Goal: Task Accomplishment & Management: Use online tool/utility

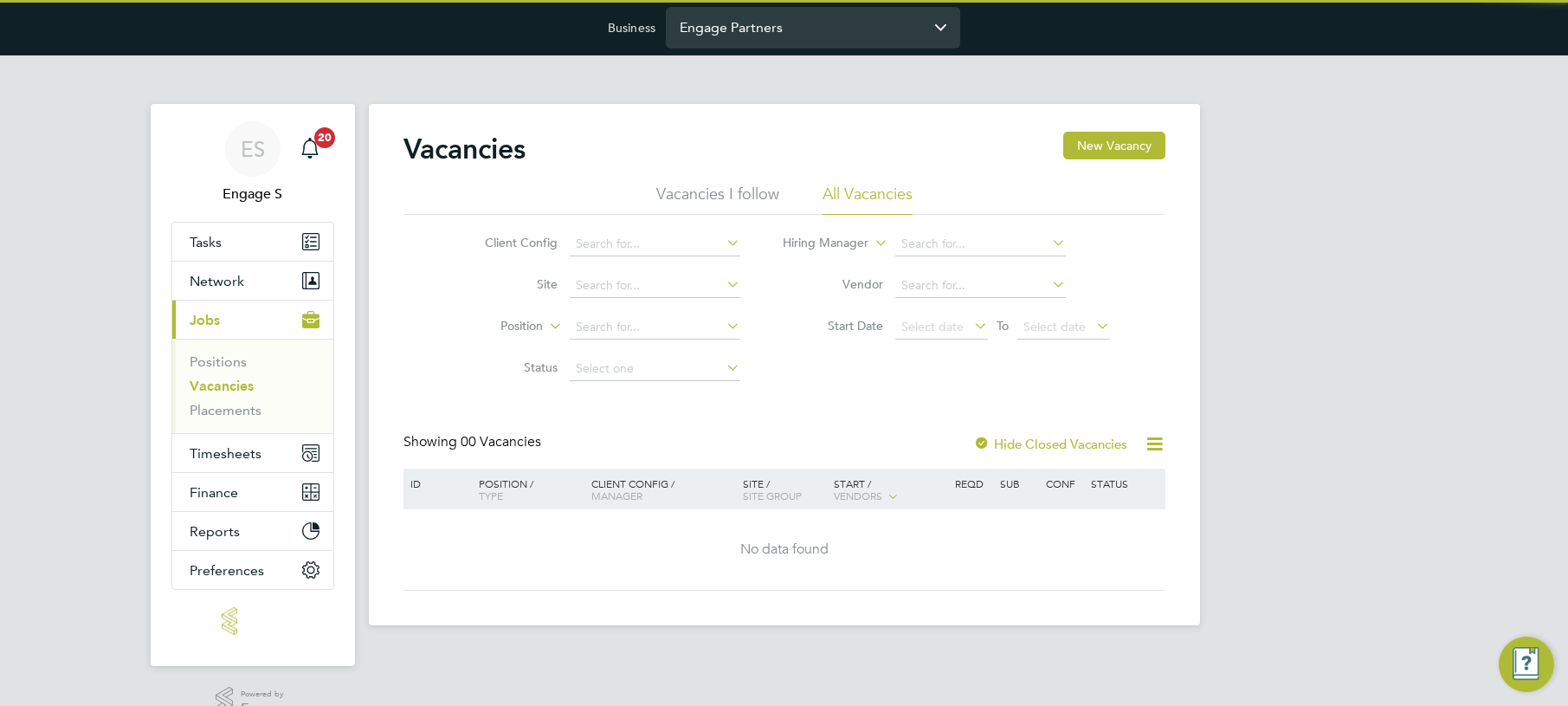
click at [785, 31] on input "Engage Partners" at bounding box center [813, 27] width 294 height 41
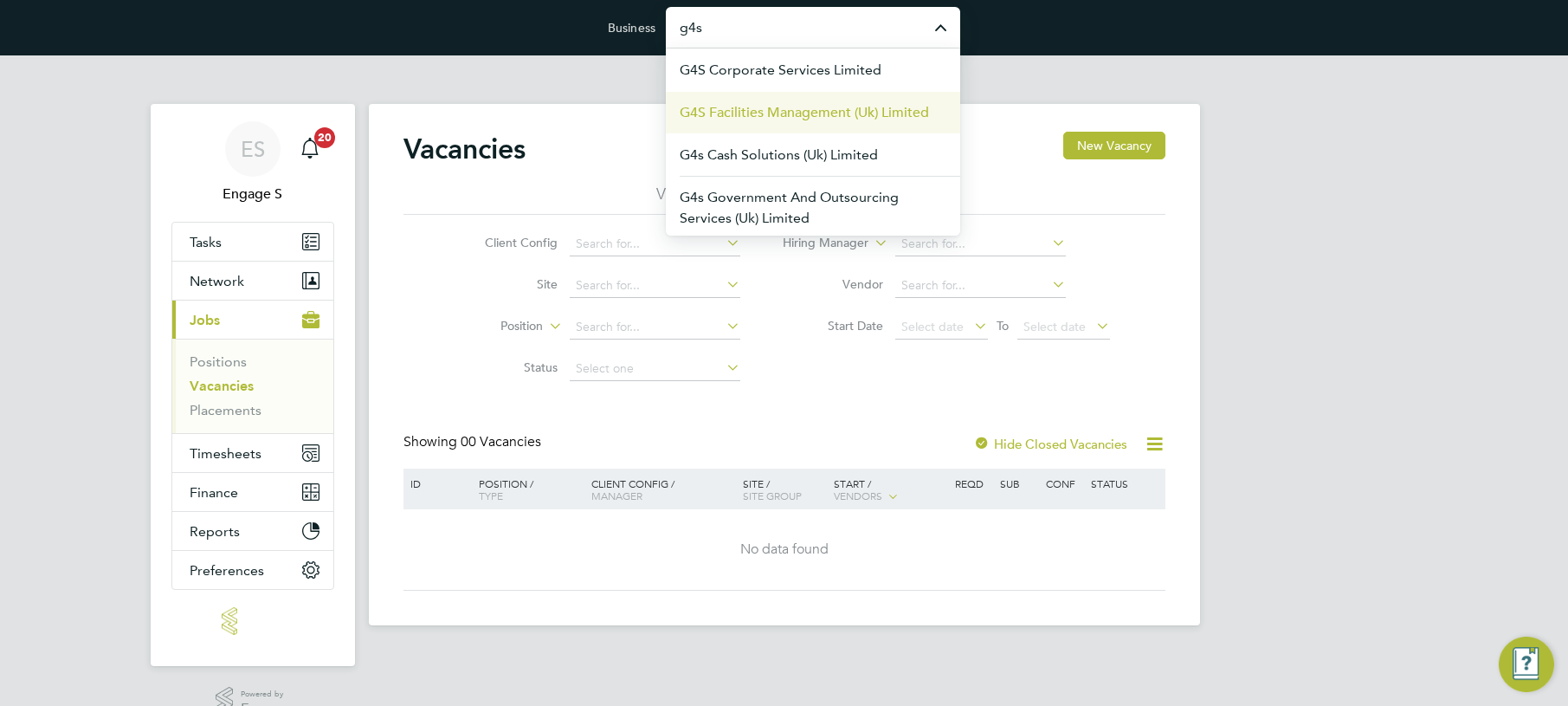
click at [735, 116] on span "G4S Facilities Management (Uk) Limited" at bounding box center [804, 112] width 250 height 20
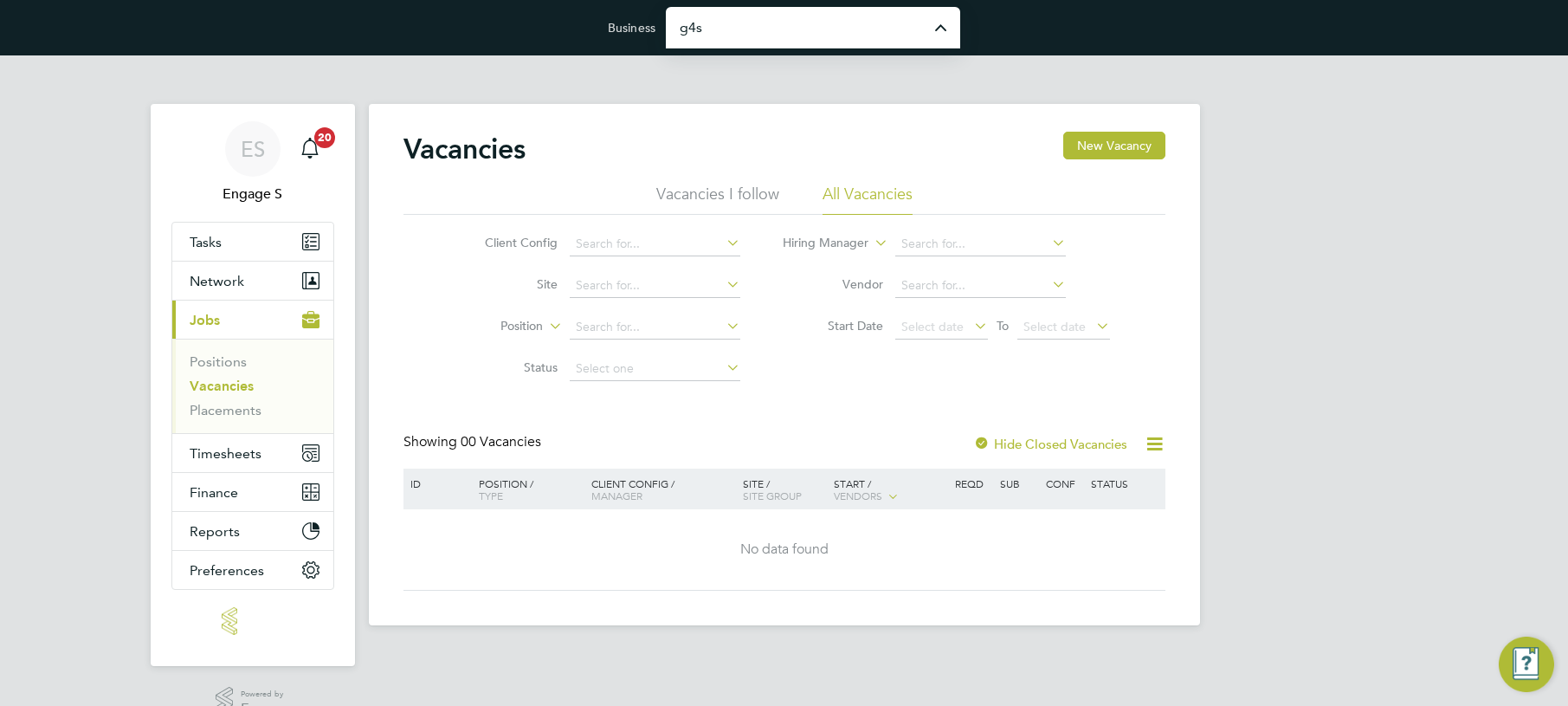
type input "G4S Facilities Management (Uk) Limited"
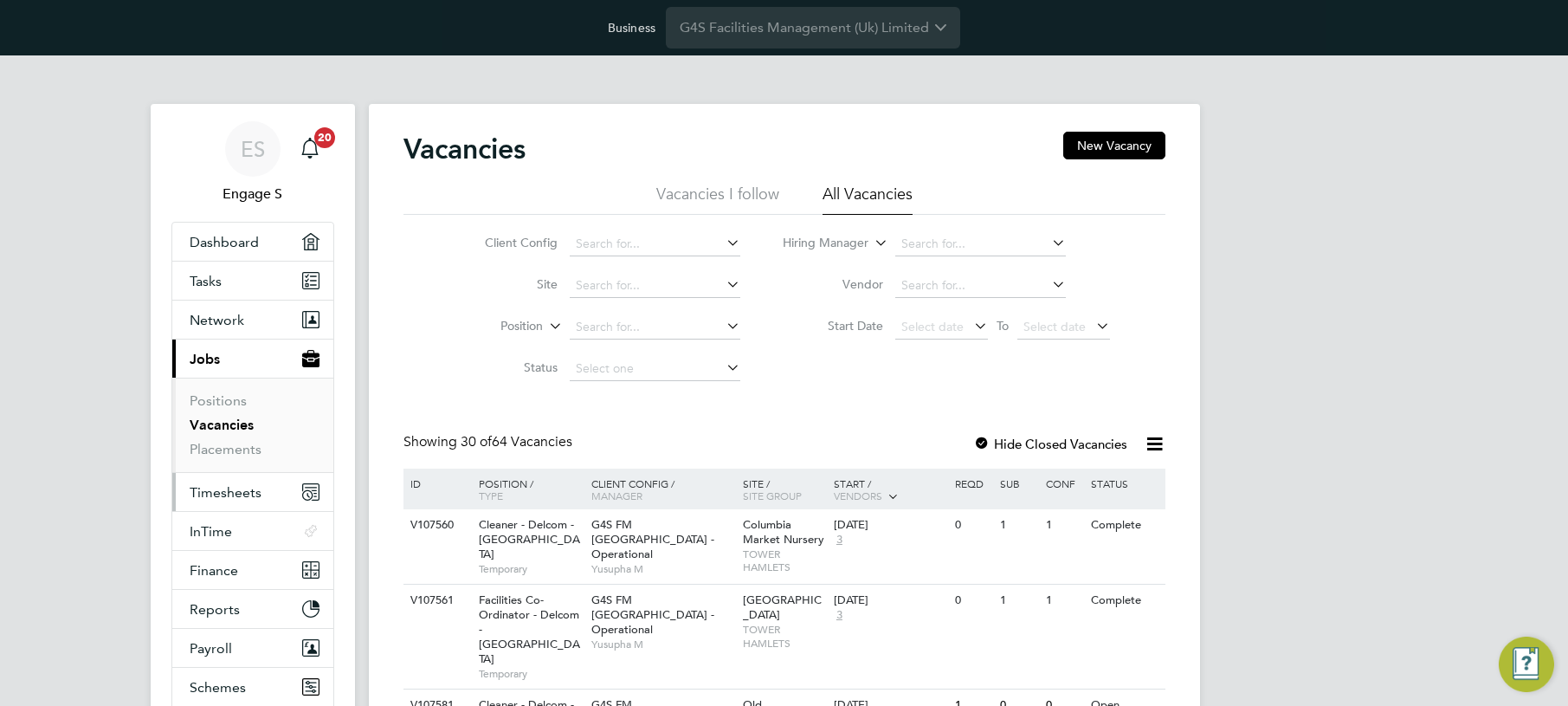
click at [238, 487] on span "Timesheets" at bounding box center [225, 493] width 71 height 17
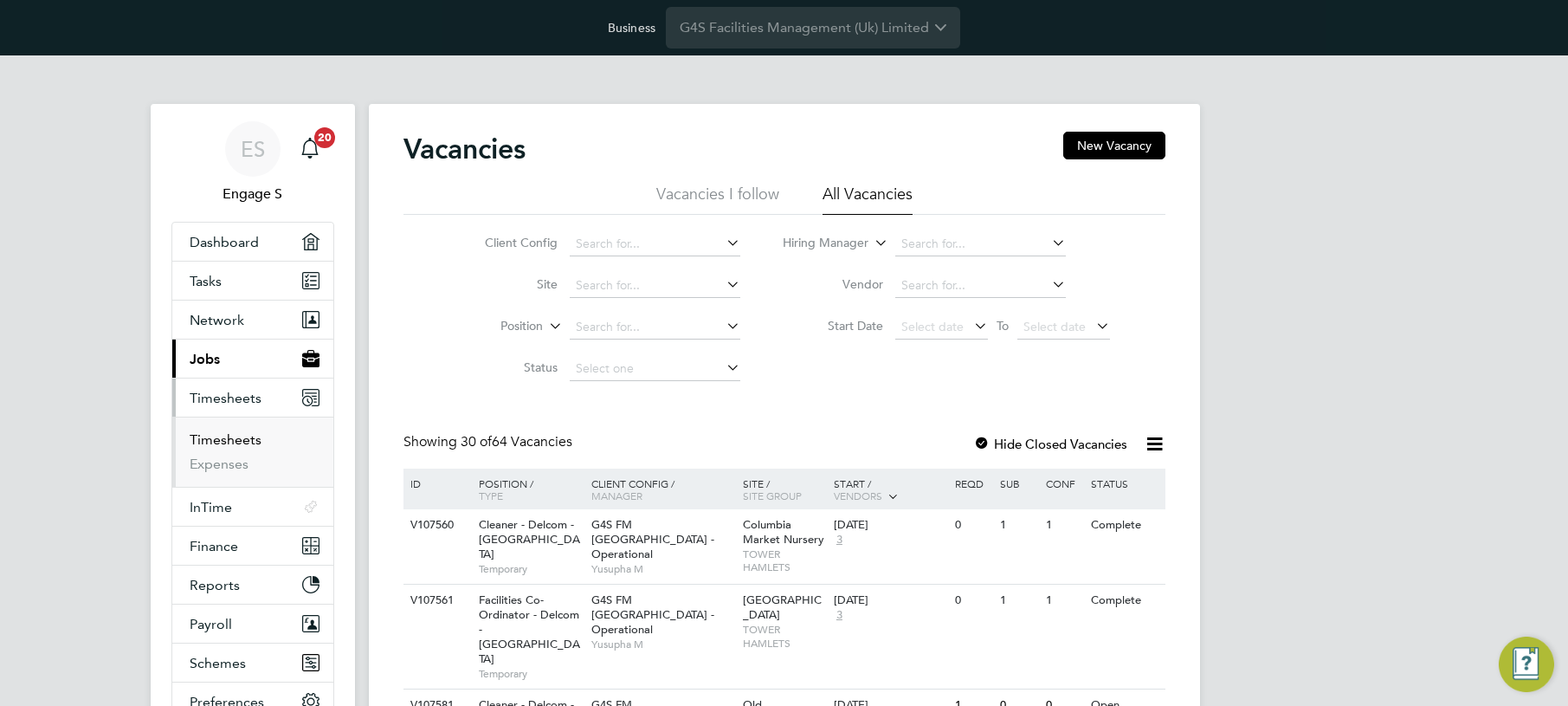
click at [237, 442] on link "Timesheets" at bounding box center [225, 440] width 71 height 17
